Goal: Transaction & Acquisition: Book appointment/travel/reservation

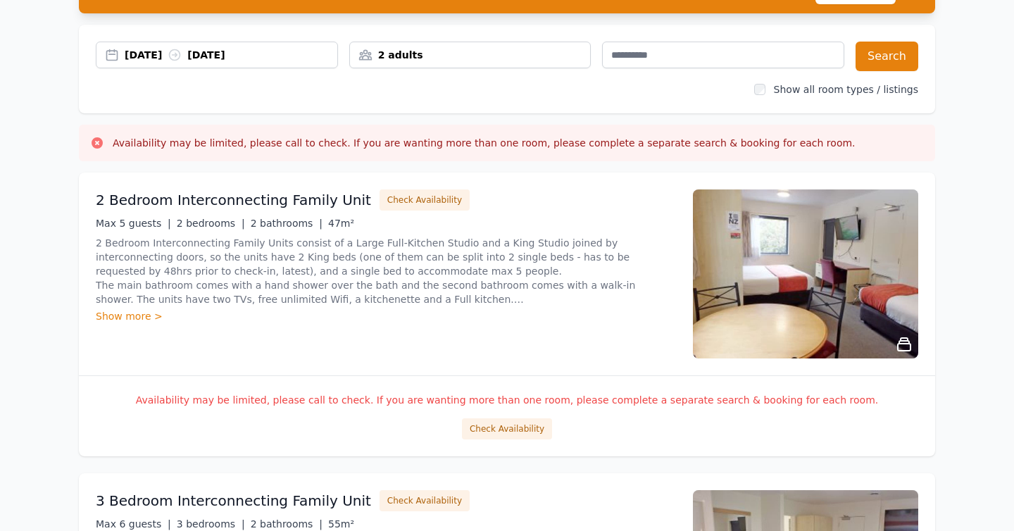
scroll to position [82, 0]
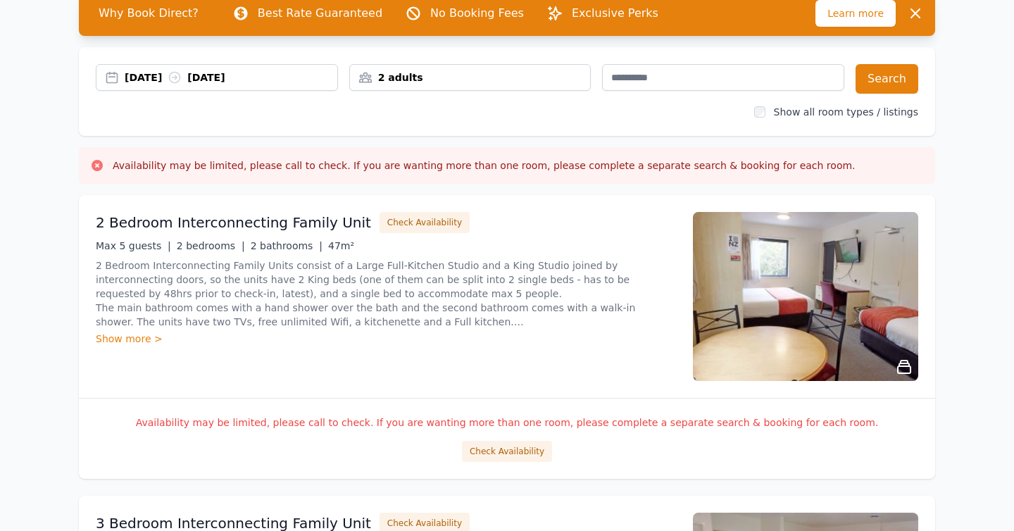
click at [445, 77] on div "2 adults" at bounding box center [470, 77] width 241 height 14
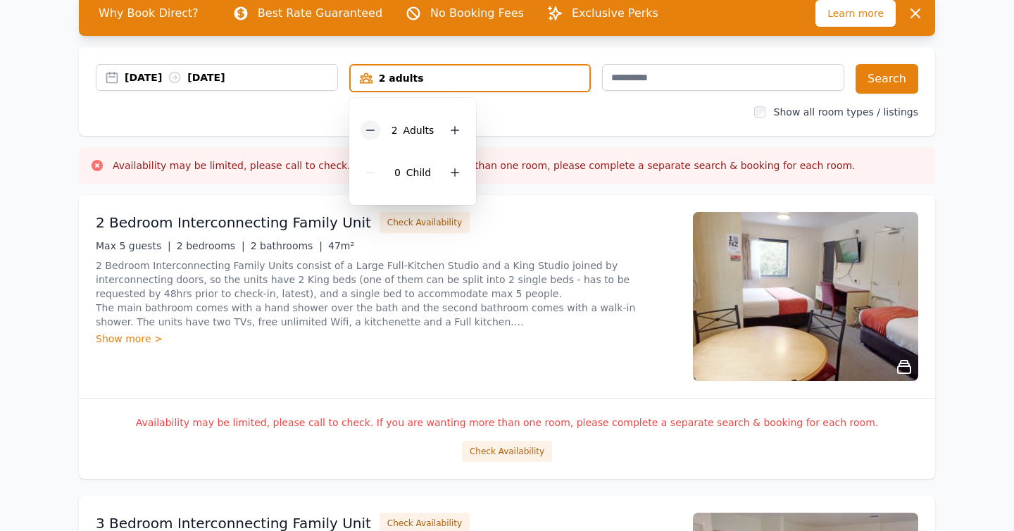
click at [368, 131] on icon at bounding box center [370, 130] width 11 height 11
click at [549, 196] on div "2 Bedroom Interconnecting Family Unit Check Availability Max 5 guests | 2 bedro…" at bounding box center [507, 296] width 856 height 203
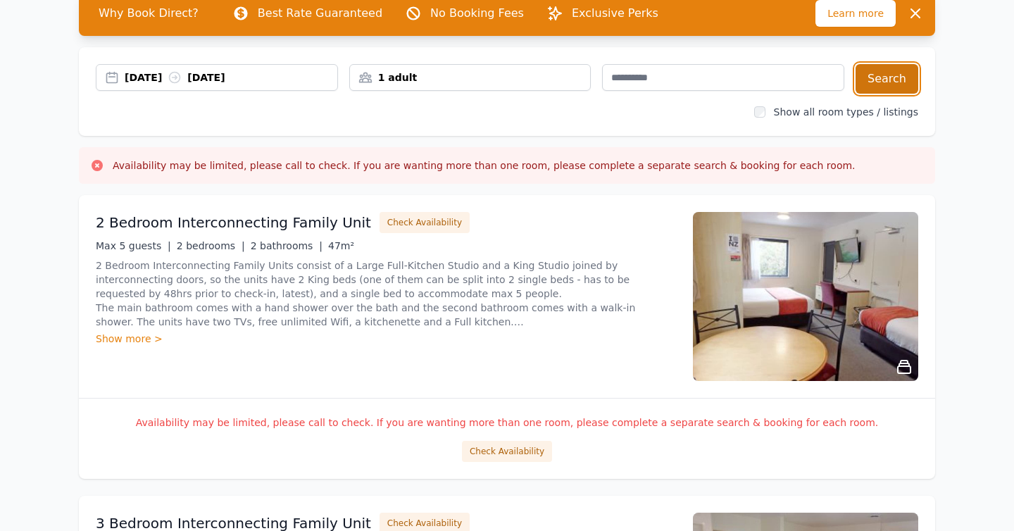
click at [883, 74] on button "Search" at bounding box center [886, 79] width 63 height 30
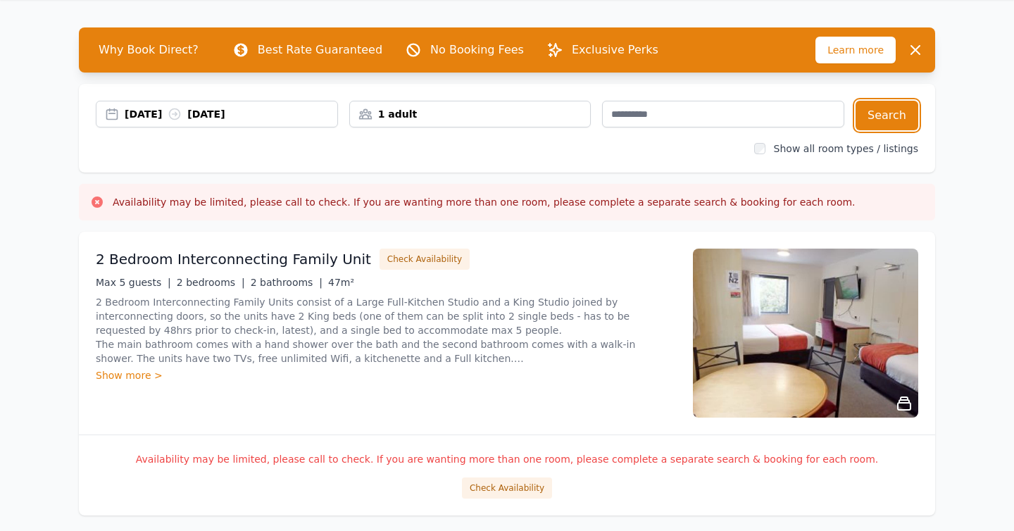
scroll to position [20, 0]
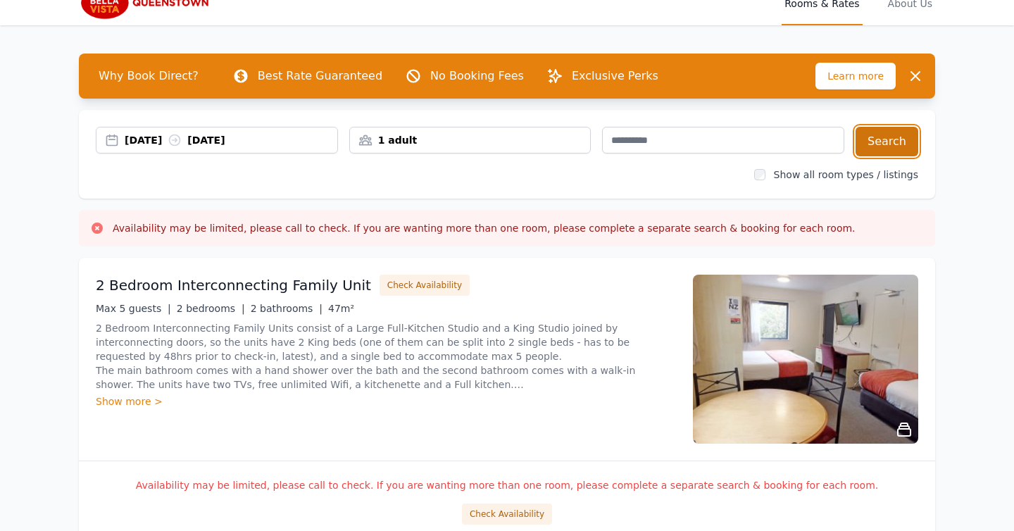
click at [913, 146] on button "Search" at bounding box center [886, 142] width 63 height 30
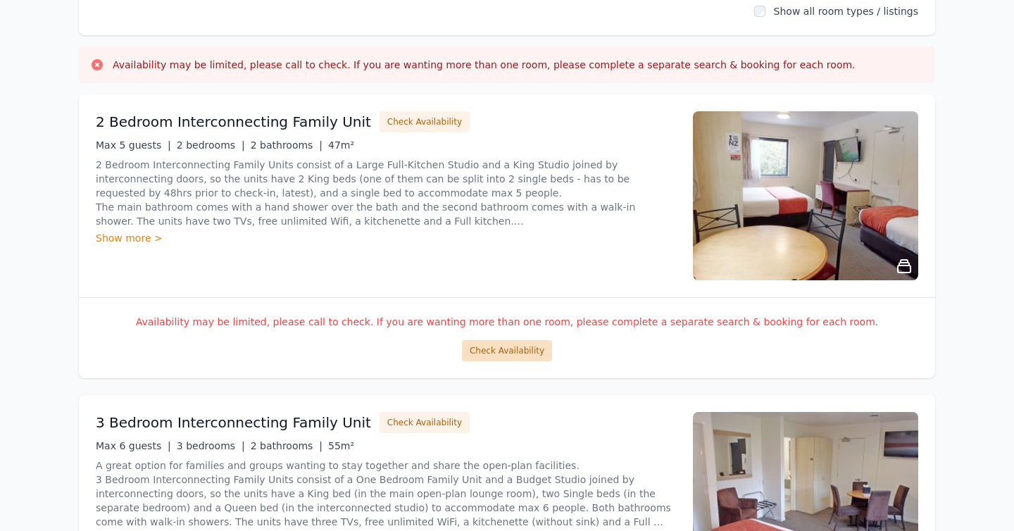
scroll to position [178, 0]
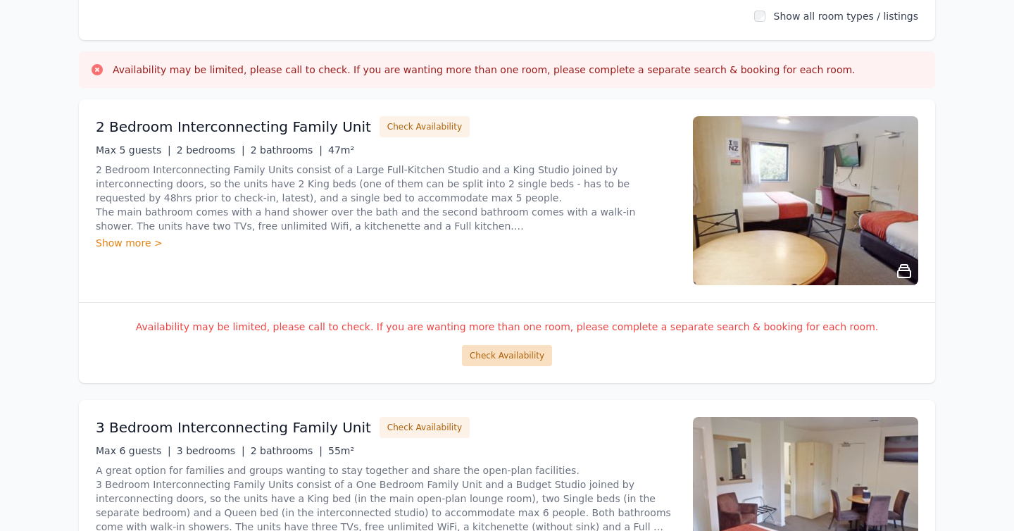
click at [519, 358] on button "Check Availability" at bounding box center [507, 355] width 90 height 21
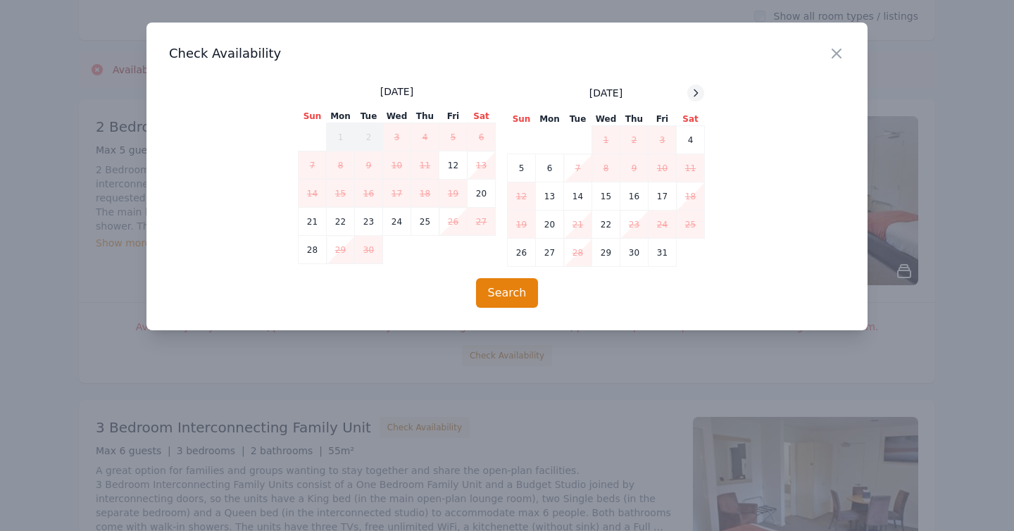
click at [688, 93] on div at bounding box center [695, 92] width 17 height 17
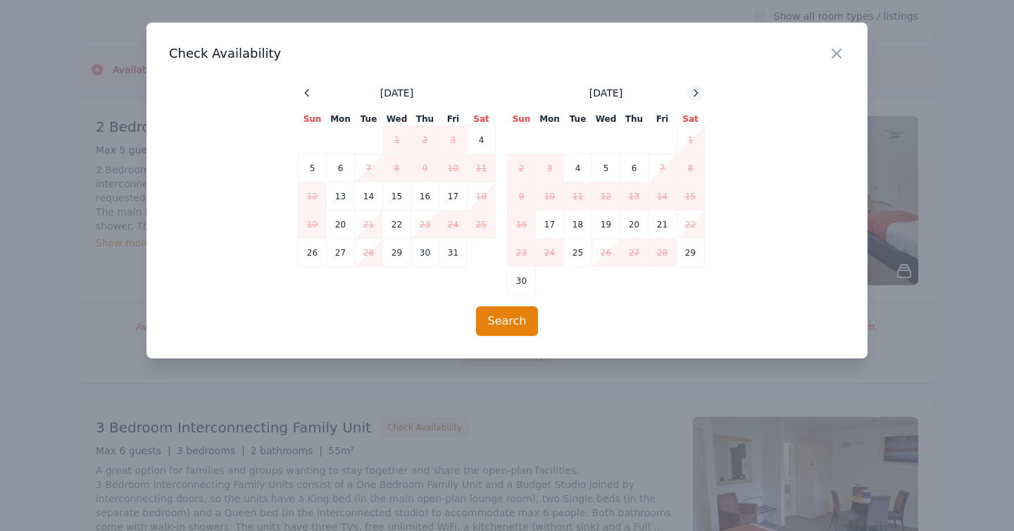
click at [688, 93] on div at bounding box center [695, 92] width 17 height 17
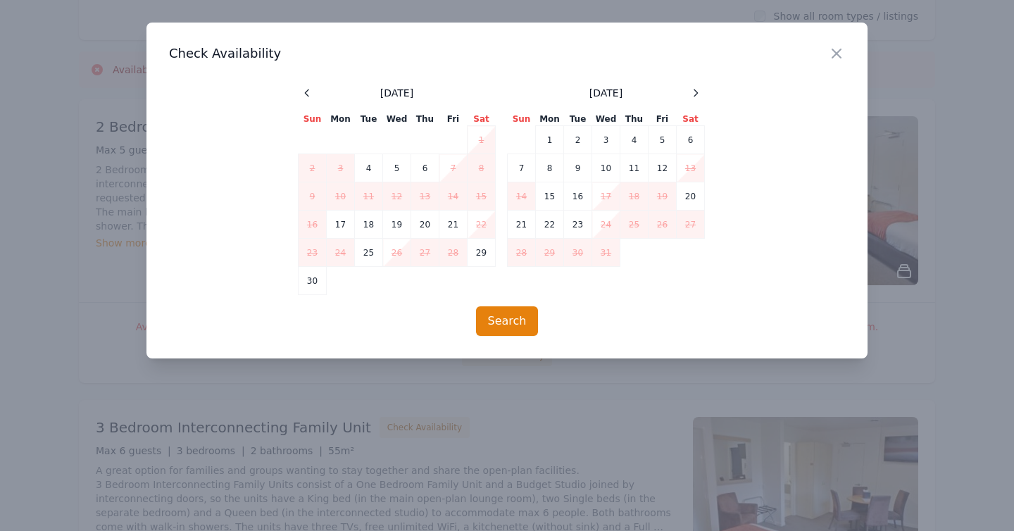
click at [895, 76] on div at bounding box center [507, 265] width 1014 height 531
